Goal: Transaction & Acquisition: Obtain resource

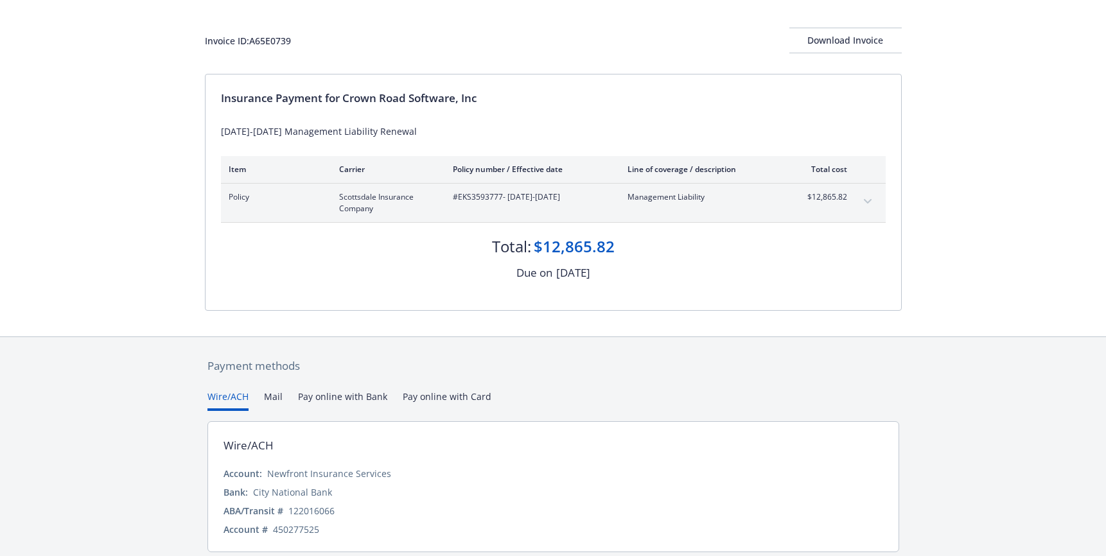
scroll to position [59, 0]
click at [848, 37] on div "Download Invoice" at bounding box center [846, 41] width 112 height 24
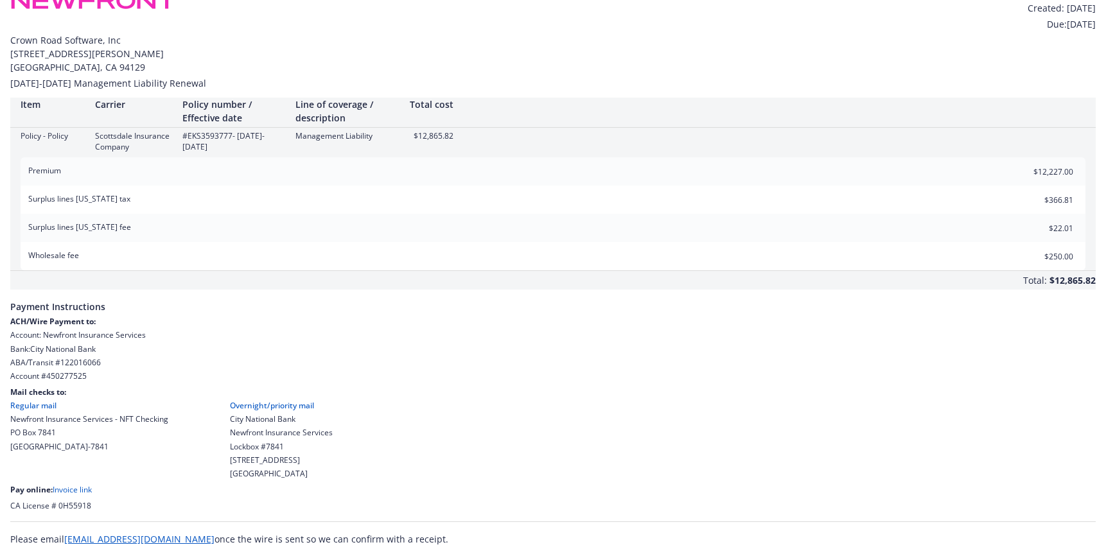
scroll to position [28, 0]
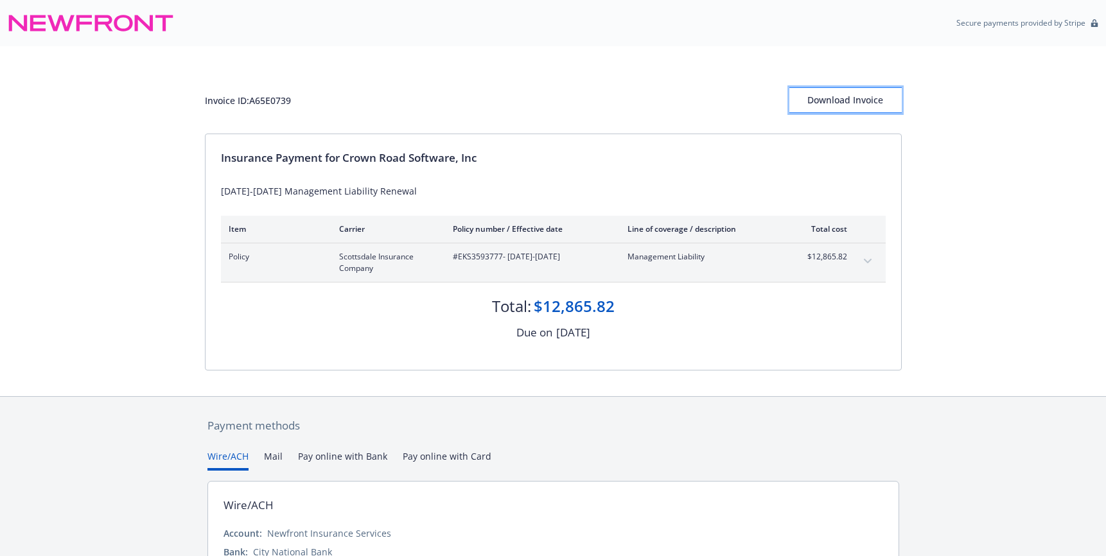
click at [840, 107] on div "Download Invoice" at bounding box center [846, 100] width 112 height 24
